Goal: Task Accomplishment & Management: Manage account settings

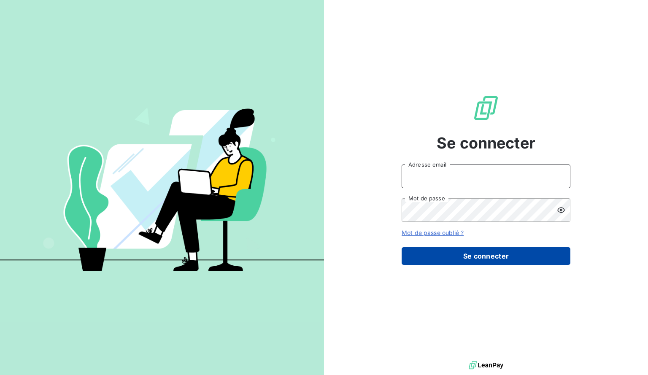
type input "af@hiptown.com"
click at [459, 257] on button "Se connecter" at bounding box center [486, 256] width 169 height 18
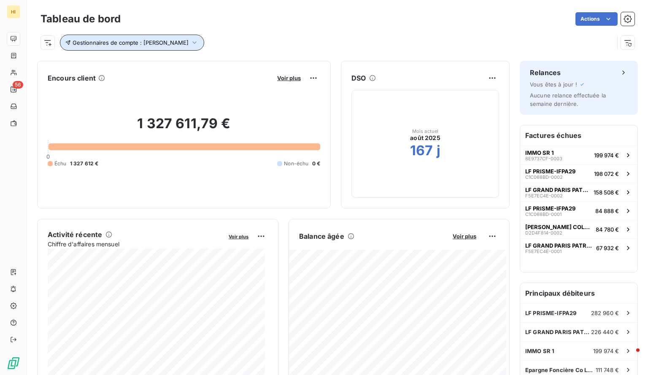
click at [190, 43] on icon "button" at bounding box center [194, 42] width 8 height 8
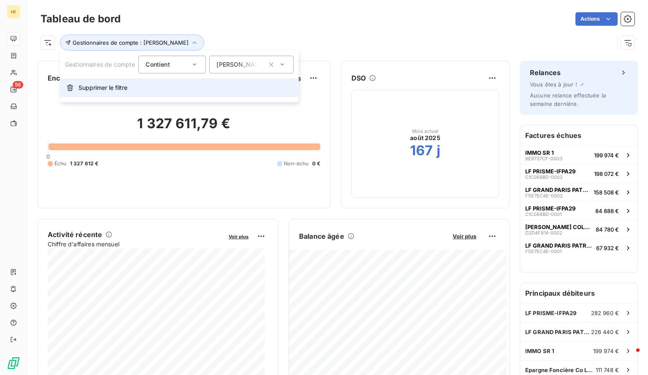
click at [107, 93] on button "Supprimer le filtre" at bounding box center [179, 87] width 239 height 19
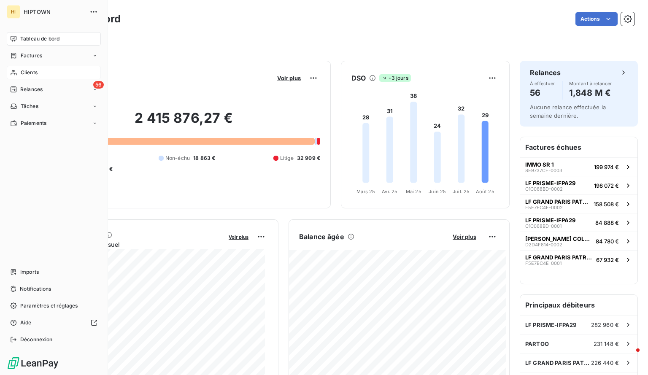
click at [38, 73] on div "Clients" at bounding box center [54, 72] width 94 height 13
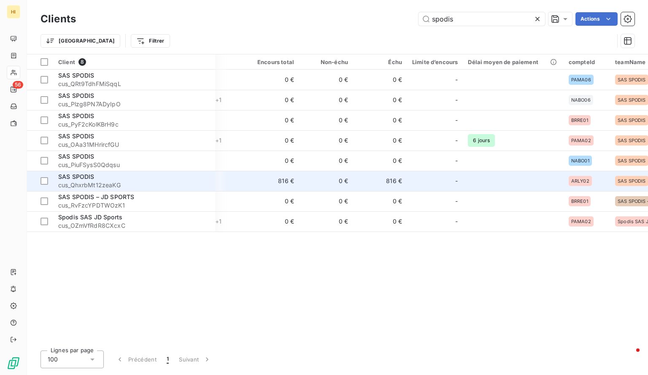
scroll to position [0, 245]
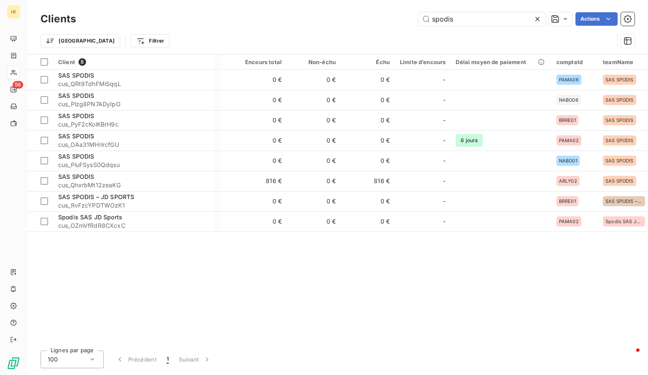
type input "spodis"
click at [467, 22] on input "spodis" at bounding box center [481, 18] width 127 height 13
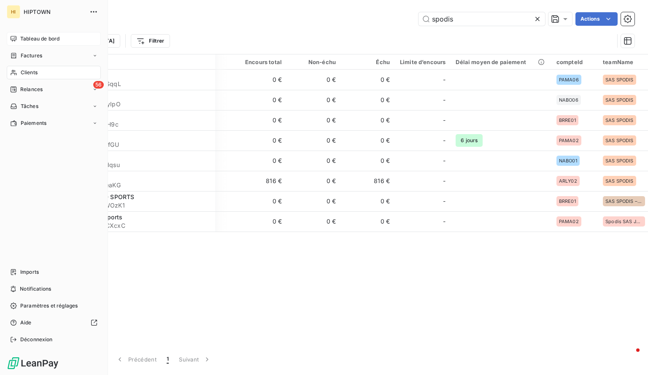
click at [35, 34] on div "Tableau de bord" at bounding box center [54, 38] width 94 height 13
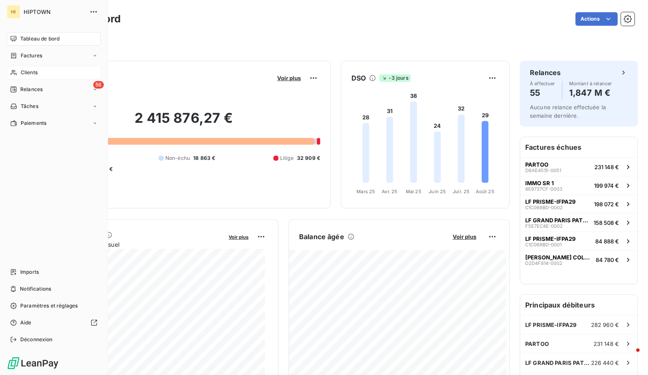
click at [38, 71] on div "Clients" at bounding box center [54, 72] width 94 height 13
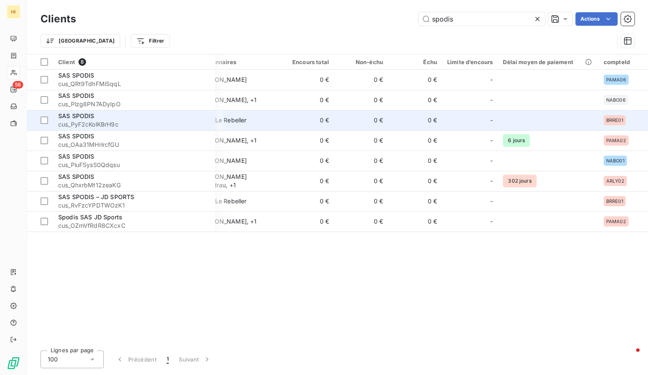
scroll to position [0, 245]
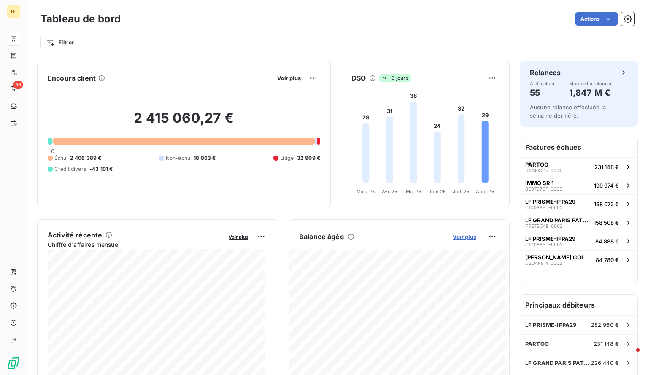
click at [457, 237] on span "Voir plus" at bounding box center [465, 236] width 24 height 7
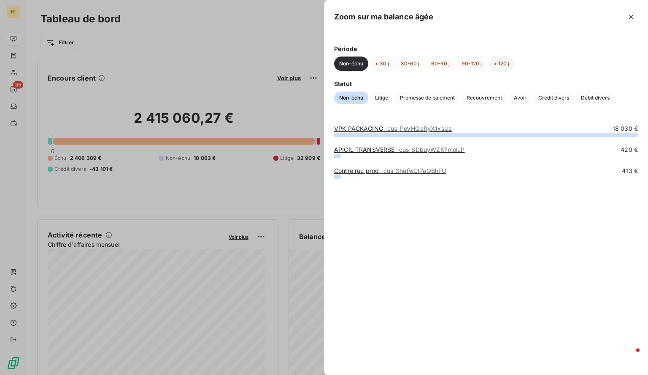
click at [503, 62] on button "> 120 j" at bounding box center [501, 64] width 26 height 14
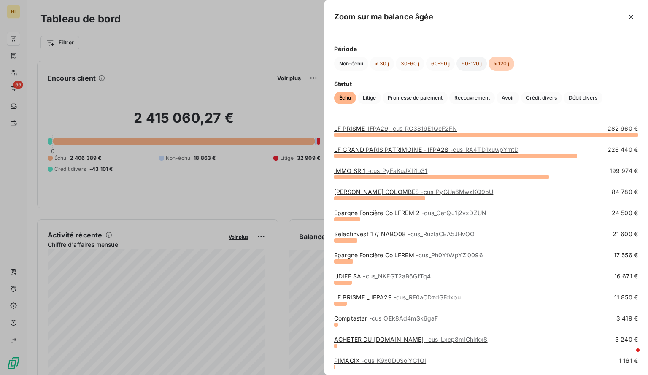
click at [471, 60] on button "90-120 j" at bounding box center [471, 64] width 30 height 14
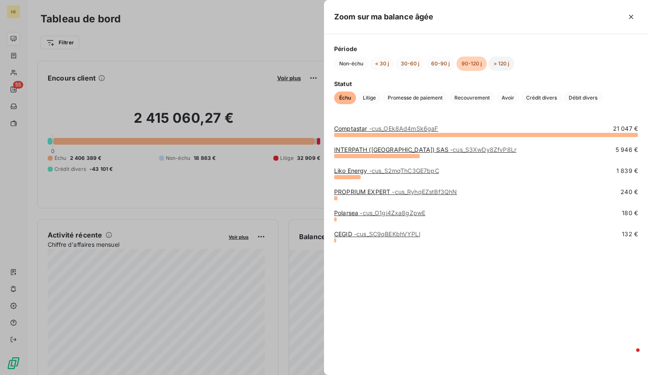
click at [495, 65] on button "> 120 j" at bounding box center [501, 64] width 26 height 14
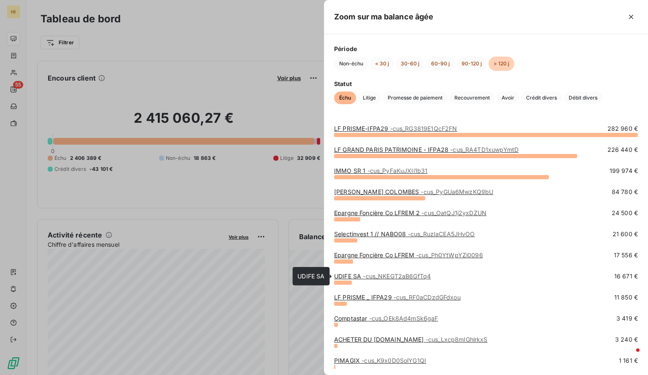
click at [385, 276] on span "- cus_NKEGT2aB6GfTq4" at bounding box center [397, 275] width 68 height 7
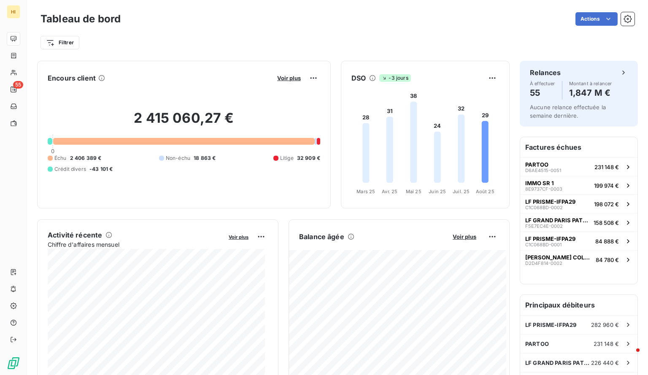
click at [450, 234] on button "Voir plus" at bounding box center [464, 237] width 29 height 8
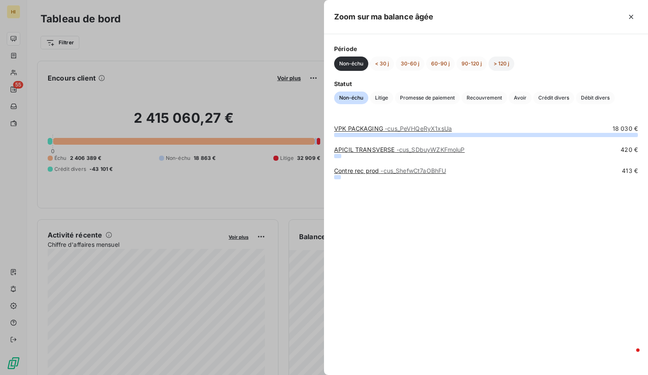
click at [491, 59] on button "> 120 j" at bounding box center [501, 64] width 26 height 14
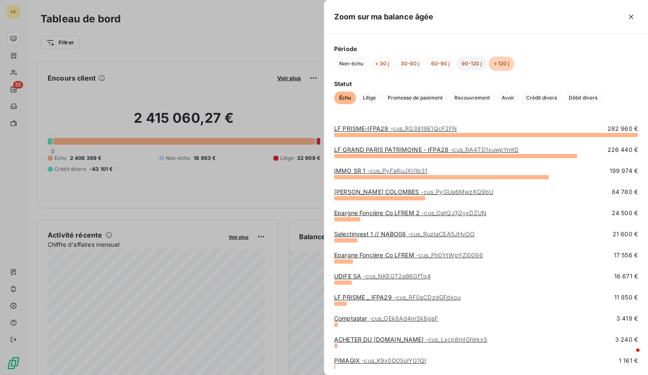
click at [471, 63] on button "90-120 j" at bounding box center [471, 64] width 30 height 14
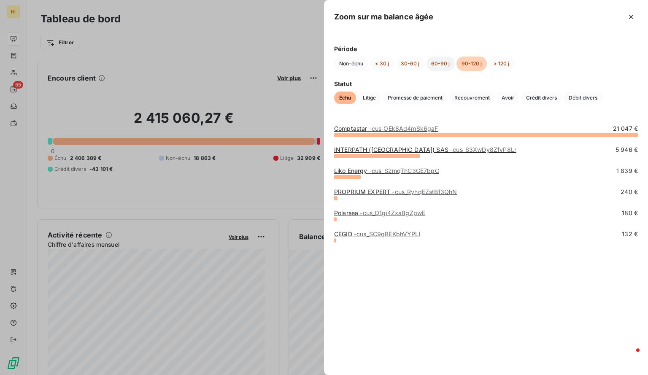
click at [439, 57] on button "60-90 j" at bounding box center [440, 64] width 29 height 14
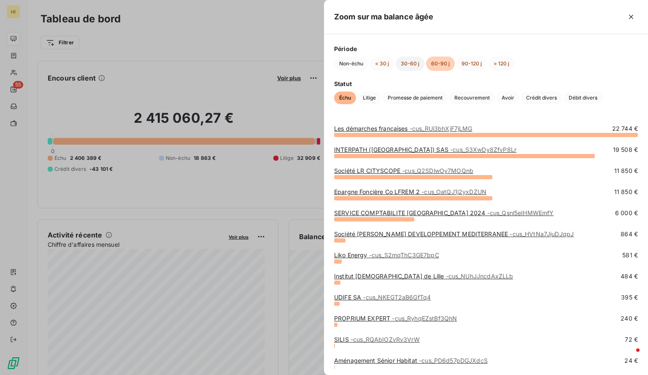
click at [410, 63] on button "30-60 j" at bounding box center [410, 64] width 29 height 14
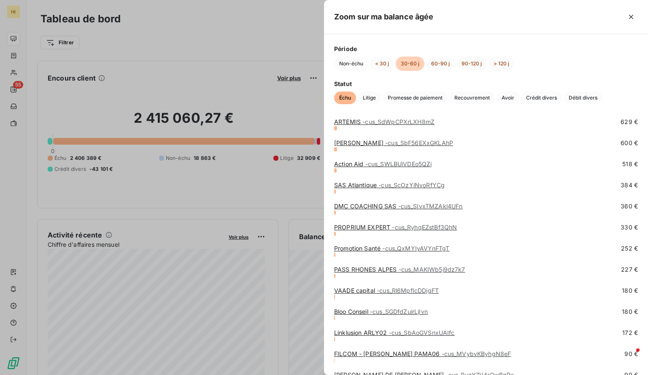
scroll to position [407, 0]
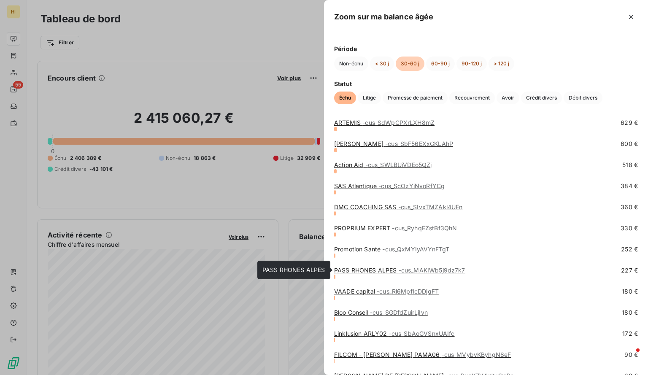
click at [379, 269] on link "PASS RHONES ALPES - cus_MAKIWb5j9dz7k7" at bounding box center [399, 270] width 131 height 7
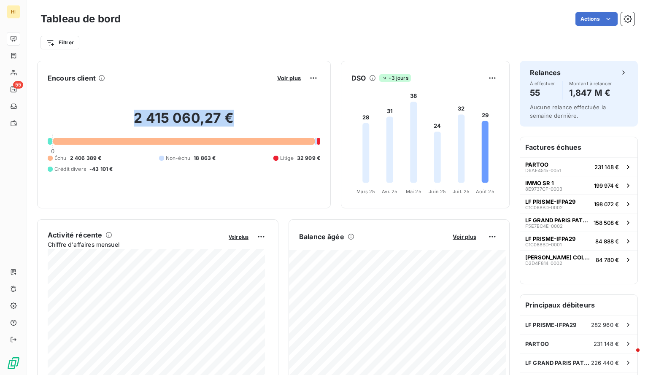
drag, startPoint x: 127, startPoint y: 119, endPoint x: 245, endPoint y: 124, distance: 118.2
click at [245, 124] on h2 "2 415 060,27 €" at bounding box center [184, 122] width 272 height 25
